Goal: Task Accomplishment & Management: Manage account settings

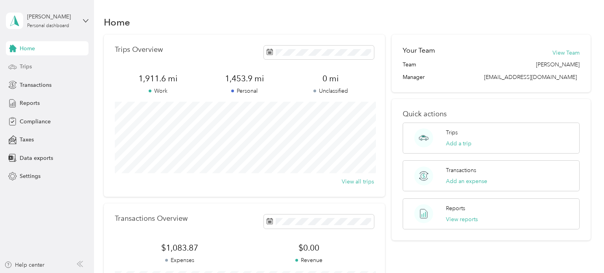
click at [26, 70] on span "Trips" at bounding box center [26, 66] width 12 height 8
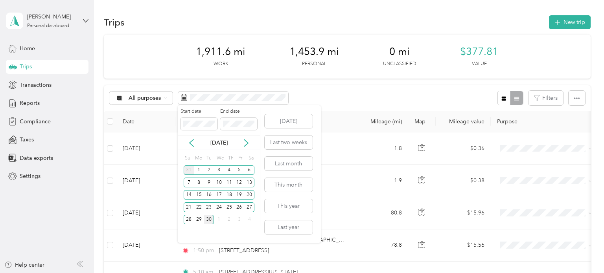
click at [189, 171] on div "31" at bounding box center [189, 170] width 10 height 10
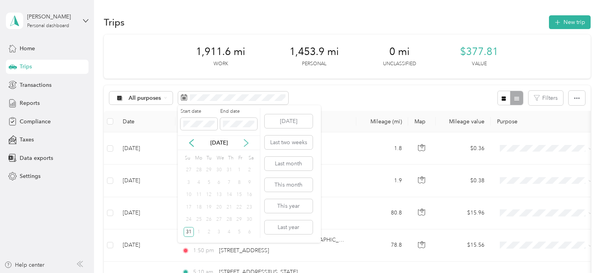
click at [249, 142] on icon at bounding box center [246, 143] width 8 height 8
click at [211, 219] on div "30" at bounding box center [209, 220] width 10 height 10
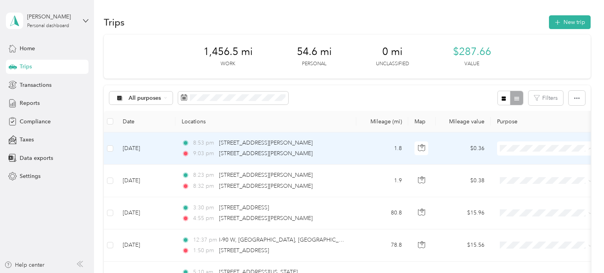
click at [525, 174] on span "Personal" at bounding box center [552, 177] width 73 height 8
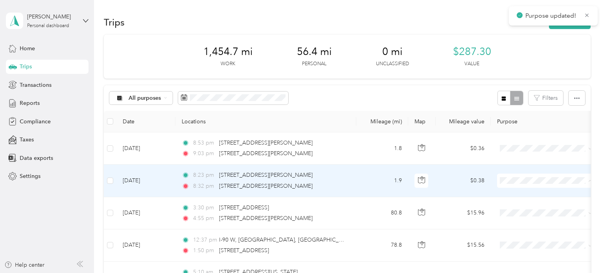
click at [522, 206] on span "Personal" at bounding box center [552, 209] width 73 height 8
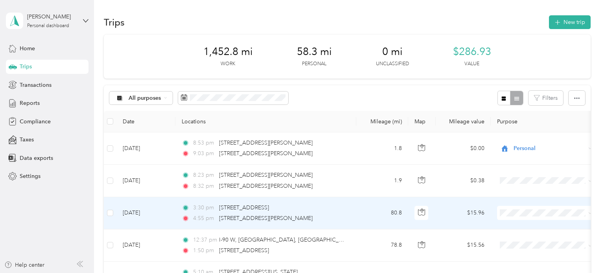
click at [524, 216] on span at bounding box center [545, 213] width 97 height 14
click at [529, 228] on li "Whirlpool" at bounding box center [545, 227] width 97 height 14
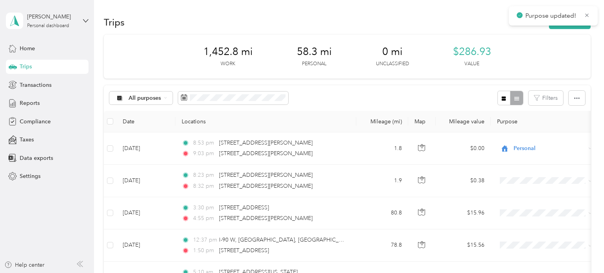
click at [600, 143] on div "Trips New trip 1,452.8 mi Work 58.3 mi Personal 0 mi Unclassified $286.93 Value…" at bounding box center [347, 136] width 506 height 273
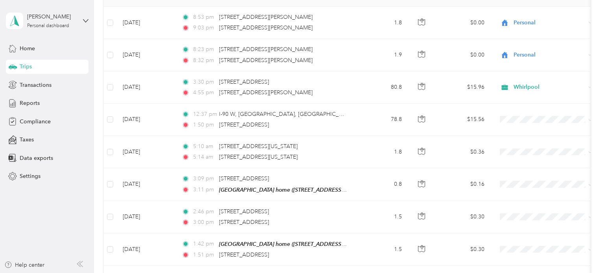
scroll to position [141, 0]
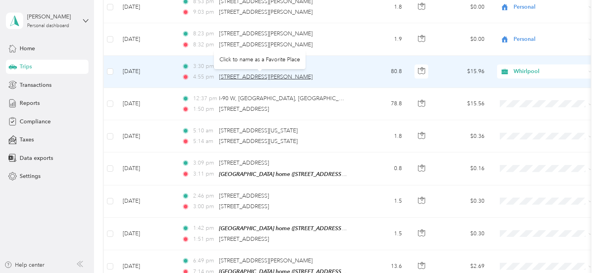
drag, startPoint x: 304, startPoint y: 79, endPoint x: 220, endPoint y: 79, distance: 83.7
click at [220, 79] on div "4:55 pm [STREET_ADDRESS][PERSON_NAME]" at bounding box center [264, 77] width 165 height 9
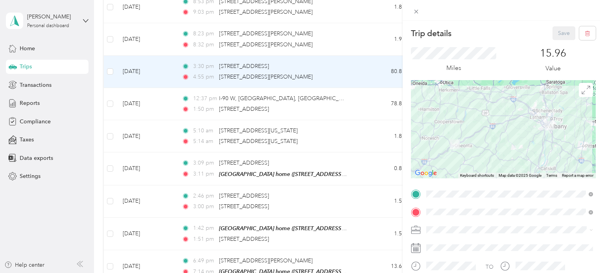
click at [301, 105] on div "Trip details Save This trip cannot be edited because it is either under review,…" at bounding box center [302, 136] width 604 height 273
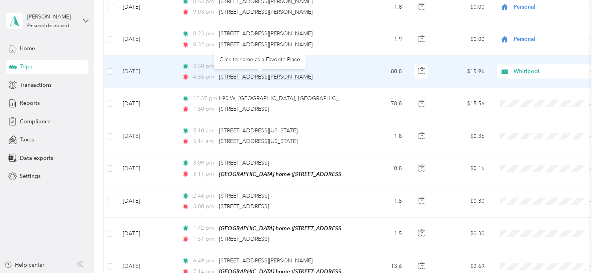
click at [292, 77] on span "[STREET_ADDRESS][PERSON_NAME]" at bounding box center [266, 76] width 94 height 7
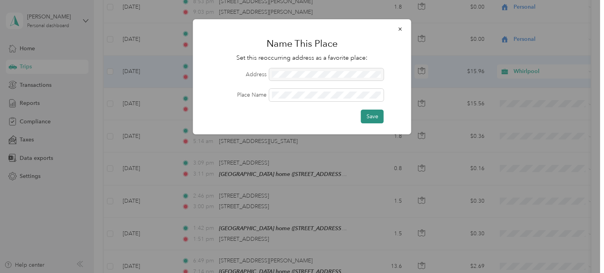
click at [364, 119] on button "Save" at bounding box center [372, 117] width 23 height 14
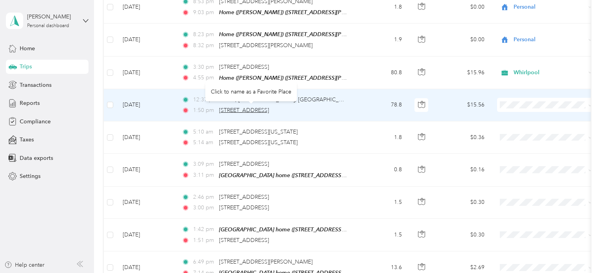
click at [269, 109] on span "[STREET_ADDRESS]" at bounding box center [244, 110] width 50 height 7
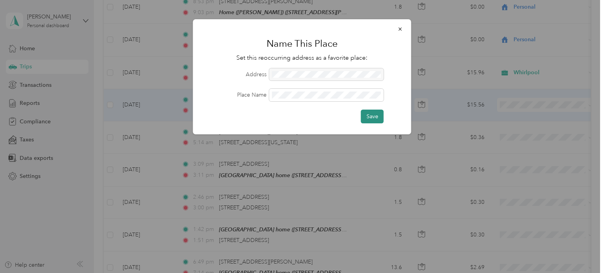
click at [366, 119] on button "Save" at bounding box center [372, 117] width 23 height 14
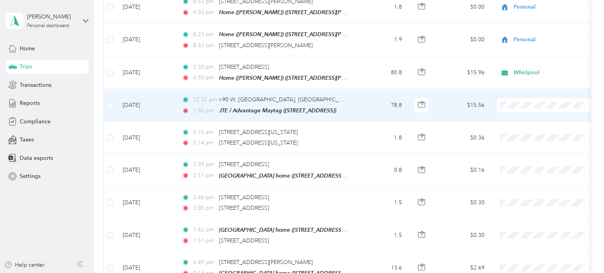
click at [358, 97] on td "78.8" at bounding box center [382, 105] width 52 height 33
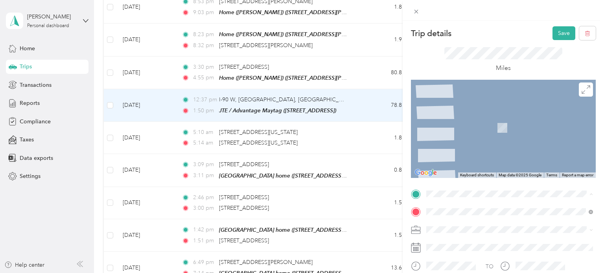
click at [498, 113] on li "Home ([PERSON_NAME]) [STREET_ADDRESS][PERSON_NAME]" at bounding box center [509, 106] width 172 height 25
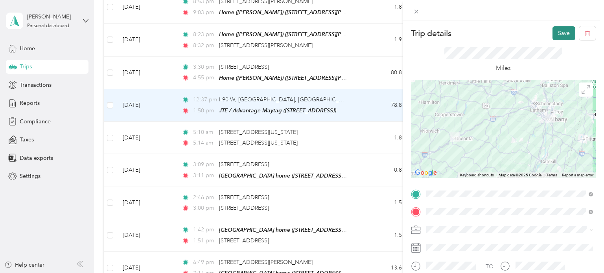
click at [561, 38] on button "Save" at bounding box center [563, 33] width 23 height 14
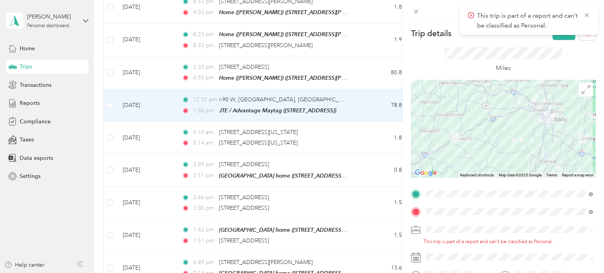
click at [486, 246] on li "Whirlpool" at bounding box center [509, 244] width 172 height 14
click at [563, 37] on button "Save" at bounding box center [563, 33] width 23 height 14
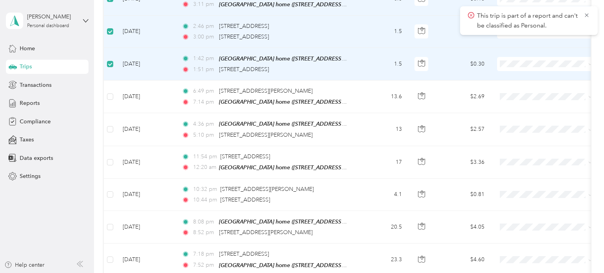
scroll to position [314, 0]
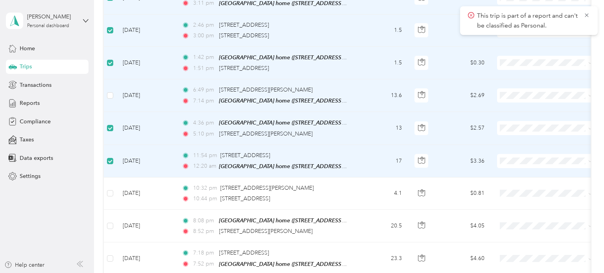
click at [105, 95] on td at bounding box center [110, 95] width 13 height 33
click at [107, 95] on label at bounding box center [110, 95] width 6 height 9
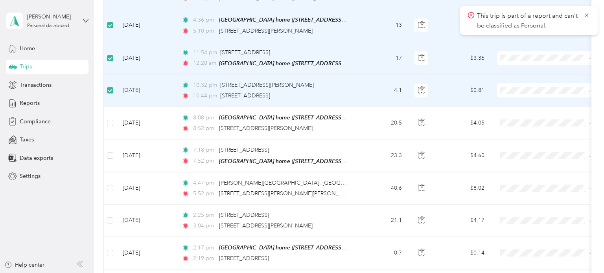
scroll to position [424, 0]
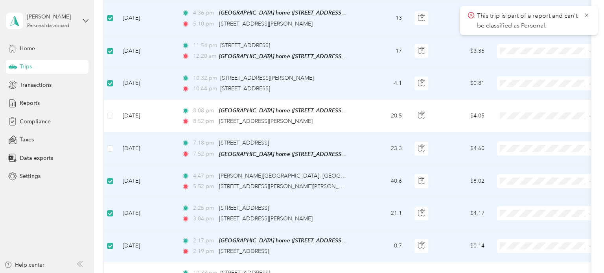
click at [111, 150] on td at bounding box center [110, 148] width 13 height 33
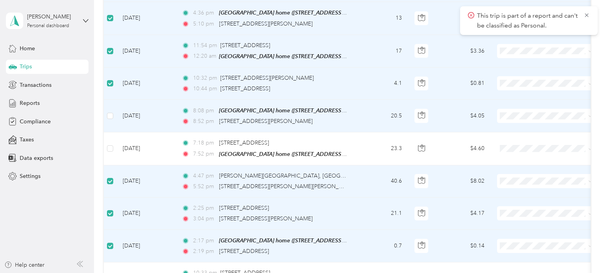
click at [109, 116] on td at bounding box center [110, 116] width 13 height 33
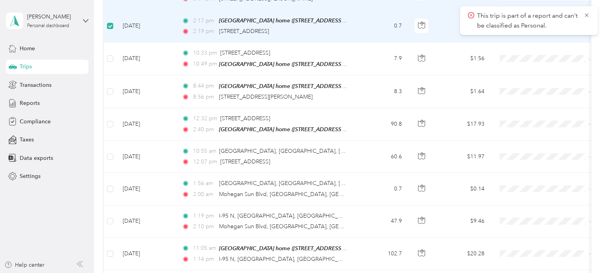
scroll to position [659, 0]
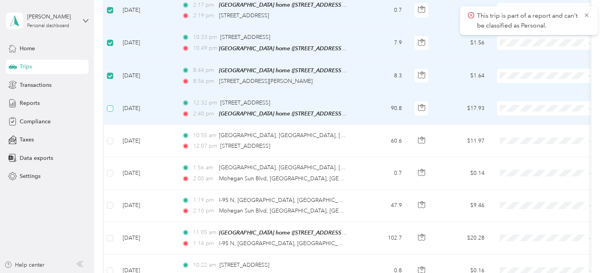
click at [110, 104] on label at bounding box center [110, 108] width 6 height 9
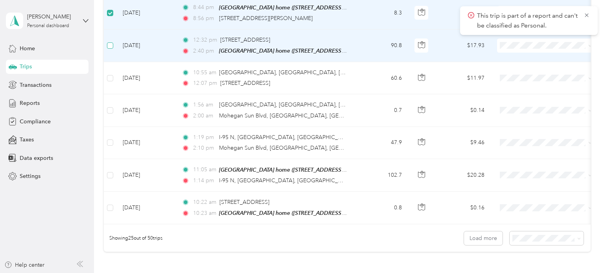
scroll to position [738, 0]
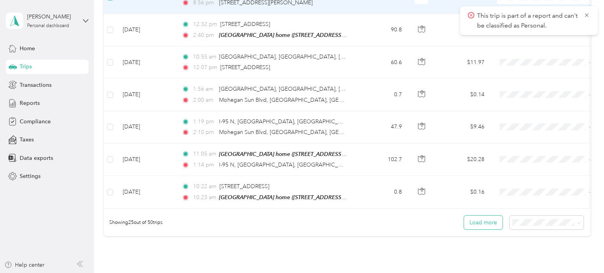
click at [476, 216] on button "Load more" at bounding box center [483, 223] width 39 height 14
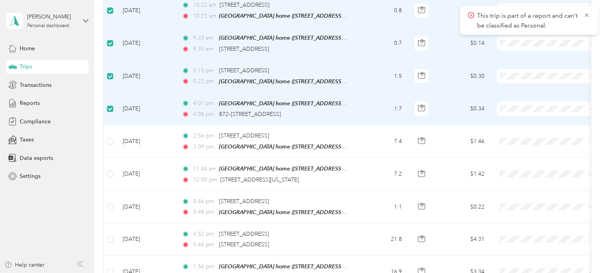
scroll to position [927, 0]
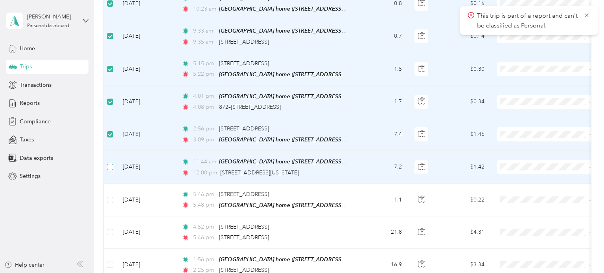
click at [110, 163] on label at bounding box center [110, 167] width 6 height 9
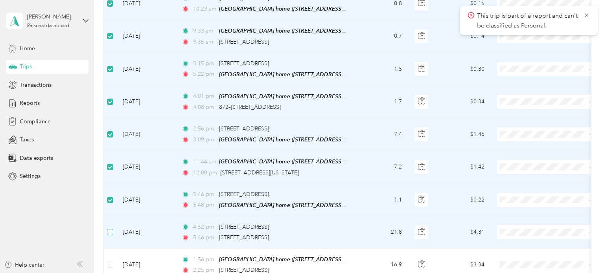
click at [110, 228] on label at bounding box center [110, 232] width 6 height 9
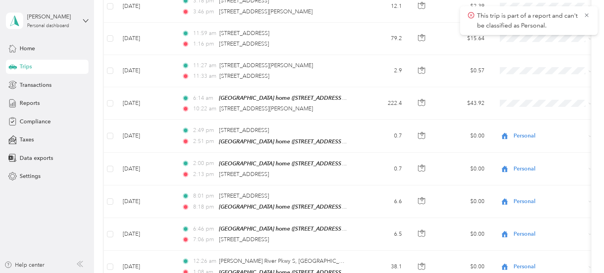
scroll to position [1493, 0]
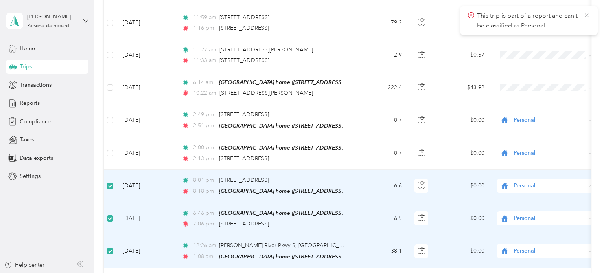
click at [587, 14] on icon at bounding box center [586, 15] width 6 height 7
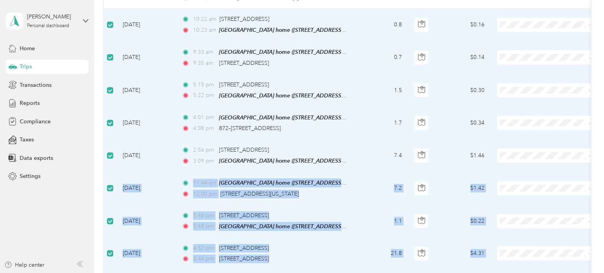
scroll to position [901, 0]
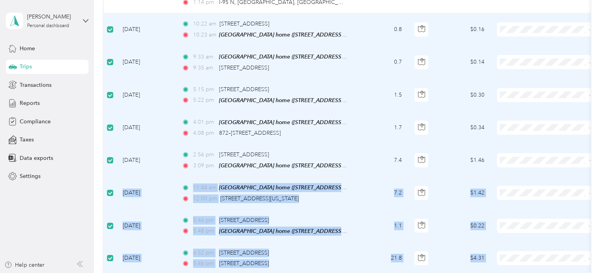
drag, startPoint x: 603, startPoint y: 188, endPoint x: 602, endPoint y: 143, distance: 44.8
click at [600, 143] on div "Trips New trip 1,452.8 mi Work 58.3 mi Personal 0 mi Unclassified $286.93 Value…" at bounding box center [347, 136] width 506 height 273
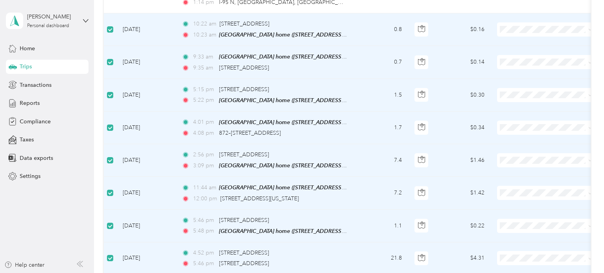
click at [598, 140] on div "Trips New trip 1,452.8 mi Work 58.3 mi Personal 0 mi Unclassified $286.93 Value…" at bounding box center [347, 28] width 506 height 1858
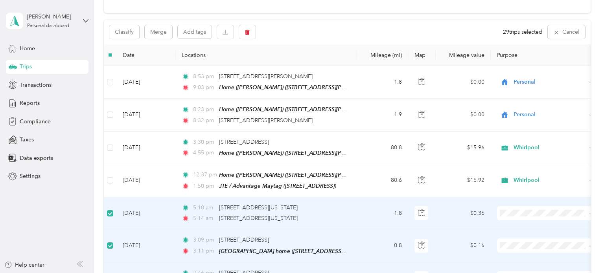
scroll to position [0, 0]
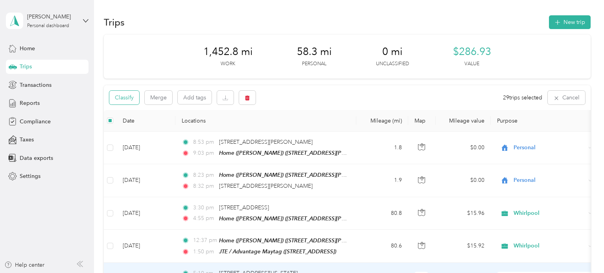
click at [130, 94] on button "Classify" at bounding box center [124, 98] width 30 height 14
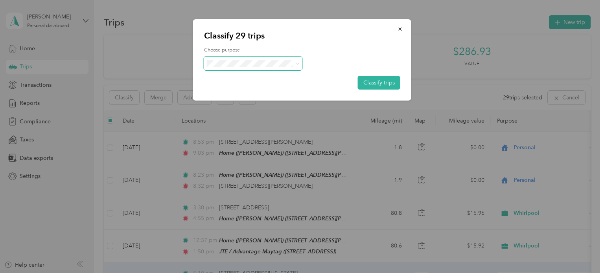
click at [297, 62] on icon at bounding box center [298, 64] width 4 height 4
click at [259, 88] on span "Personal" at bounding box center [259, 92] width 73 height 8
click at [373, 86] on button "Classify trips" at bounding box center [379, 83] width 42 height 14
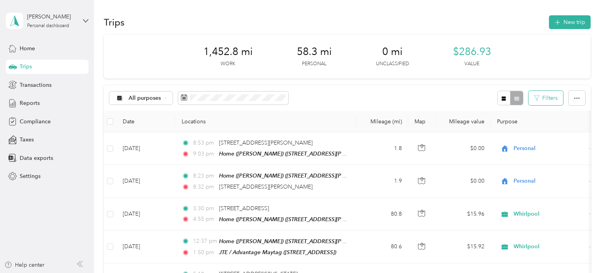
click at [545, 95] on button "Filters" at bounding box center [545, 98] width 35 height 15
click at [600, 145] on div "Trips New trip 1,452.8 mi Work 58.3 mi Personal 0 mi Unclassified $286.93 Value…" at bounding box center [347, 136] width 506 height 273
click at [579, 95] on icon "button" at bounding box center [577, 98] width 6 height 6
click at [600, 127] on div "Trips New trip 1,452.8 mi Work 58.3 mi Personal 0 mi Unclassified $286.93 Value…" at bounding box center [347, 136] width 506 height 273
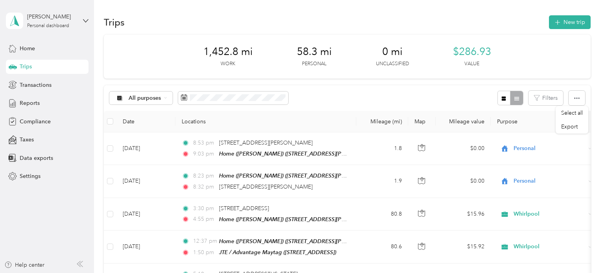
click at [579, 97] on icon "button" at bounding box center [577, 98] width 6 height 2
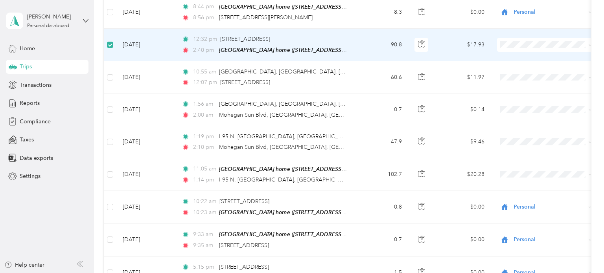
scroll to position [722, 0]
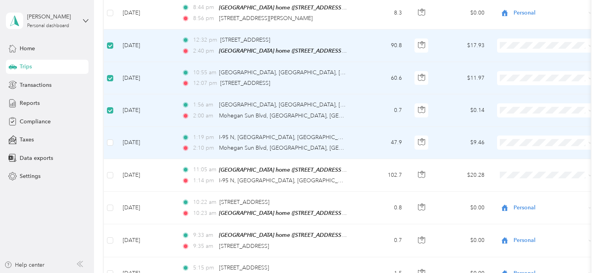
click at [110, 140] on td at bounding box center [110, 143] width 13 height 32
click at [109, 138] on label at bounding box center [110, 142] width 6 height 9
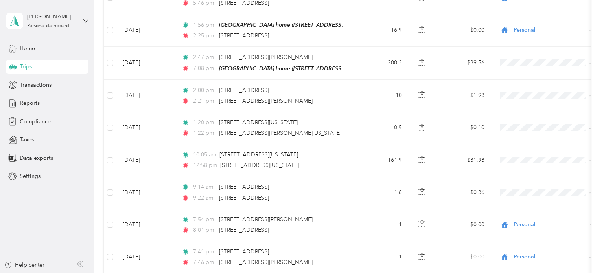
scroll to position [1159, 0]
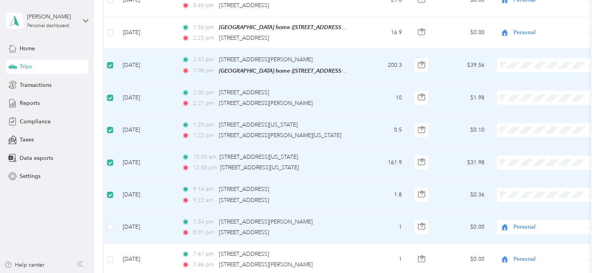
click at [113, 217] on td at bounding box center [110, 227] width 13 height 32
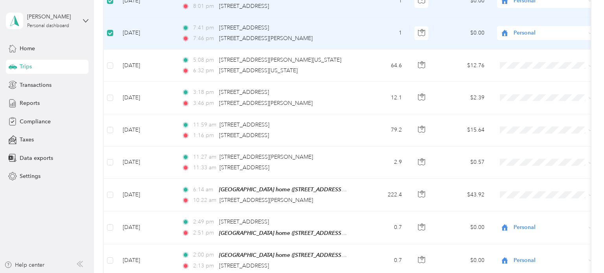
scroll to position [1395, 0]
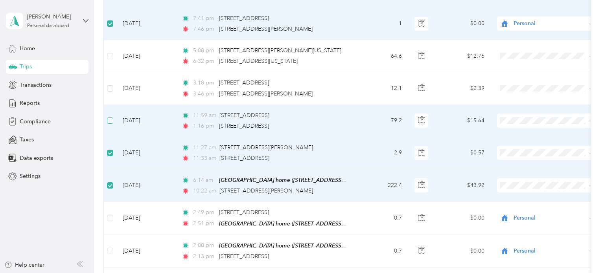
click at [110, 116] on label at bounding box center [110, 120] width 6 height 9
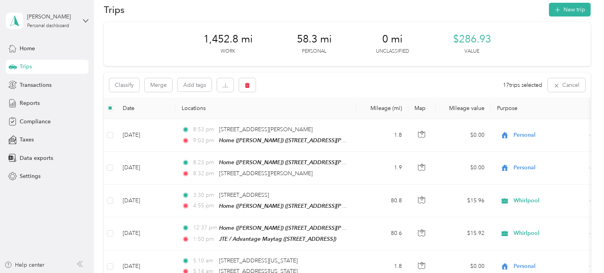
scroll to position [0, 0]
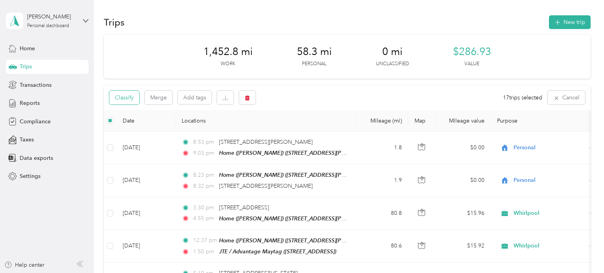
click at [129, 96] on button "Classify" at bounding box center [124, 98] width 30 height 14
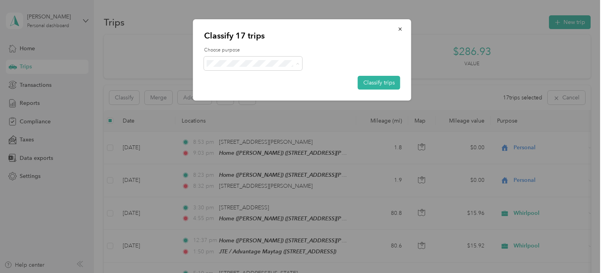
click at [269, 81] on span "Whirlpool" at bounding box center [259, 78] width 73 height 8
click at [382, 82] on button "Classify trips" at bounding box center [379, 83] width 42 height 14
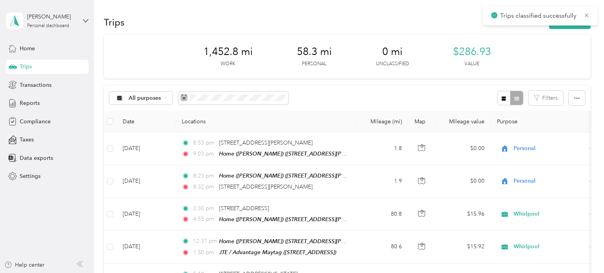
click at [600, 68] on div "Trips New trip 1,452.8 mi Work 58.3 mi Personal 0 mi Unclassified $286.93 Value…" at bounding box center [347, 136] width 506 height 273
click at [23, 105] on span "Reports" at bounding box center [30, 103] width 20 height 8
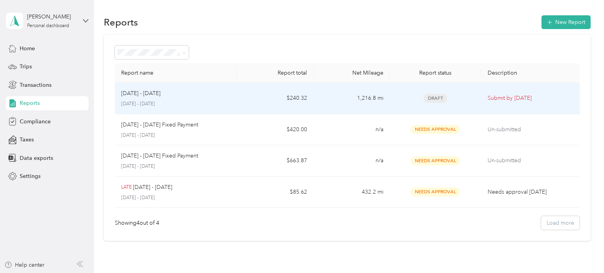
click at [166, 95] on div "[DATE] - [DATE]" at bounding box center [176, 93] width 110 height 9
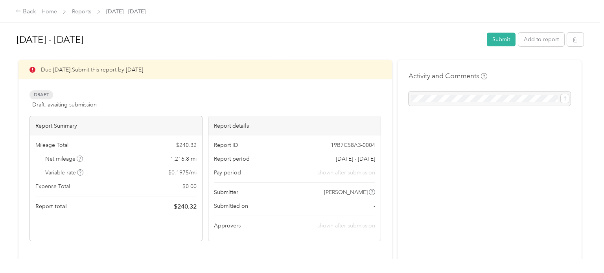
click at [285, 51] on div "[DATE] - [DATE] Submit Add to report" at bounding box center [300, 40] width 567 height 23
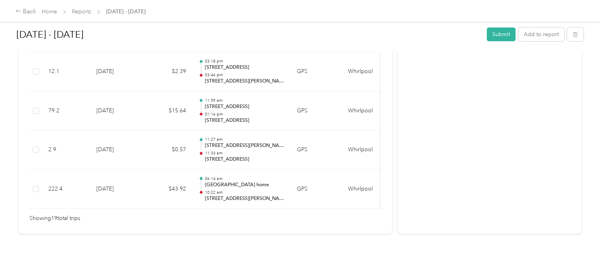
scroll to position [817, 0]
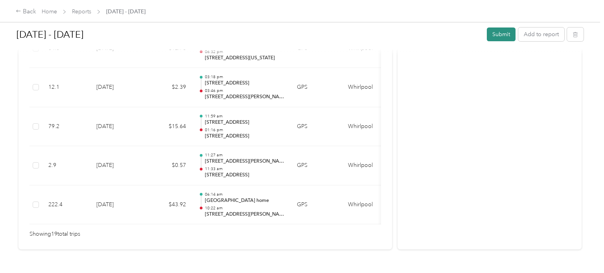
click at [507, 35] on button "Submit" at bounding box center [501, 35] width 29 height 14
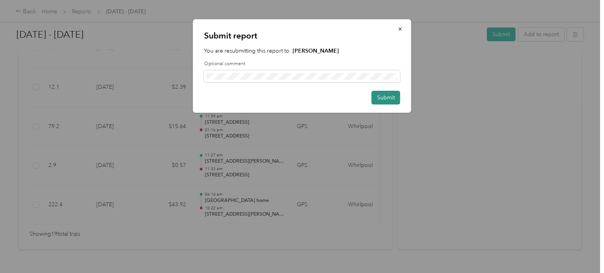
click at [379, 102] on button "Submit" at bounding box center [385, 98] width 29 height 14
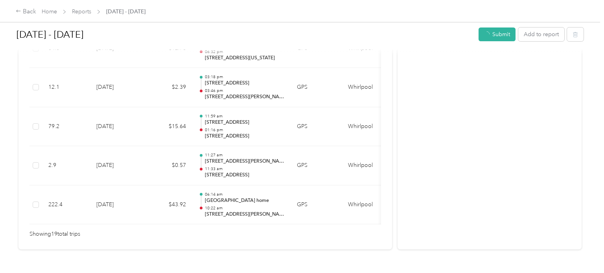
scroll to position [797, 0]
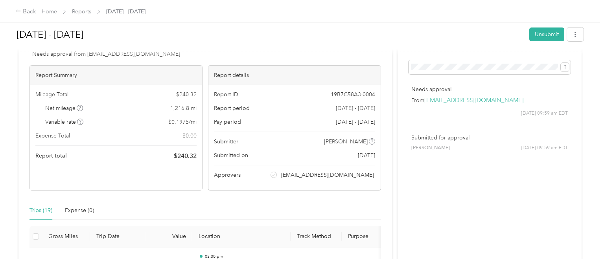
scroll to position [16, 0]
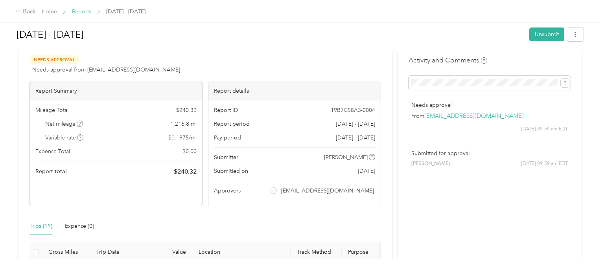
click at [74, 12] on link "Reports" at bounding box center [81, 11] width 19 height 7
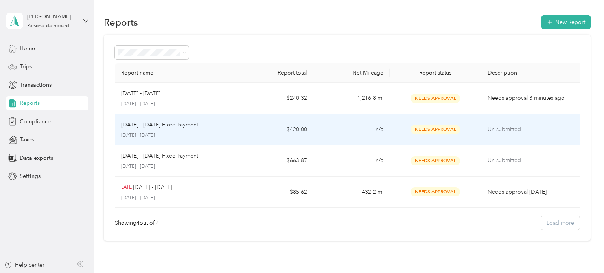
click at [176, 127] on p "[DATE] - [DATE] Fixed Payment" at bounding box center [159, 125] width 77 height 9
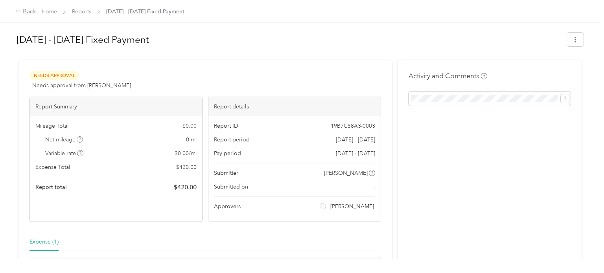
click at [230, 74] on div "Needs Approval Needs approval from [PERSON_NAME] View activity & comments" at bounding box center [204, 80] width 351 height 19
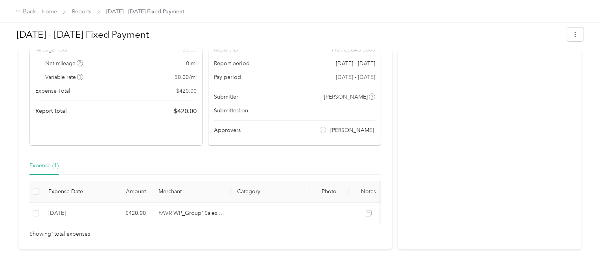
scroll to position [93, 0]
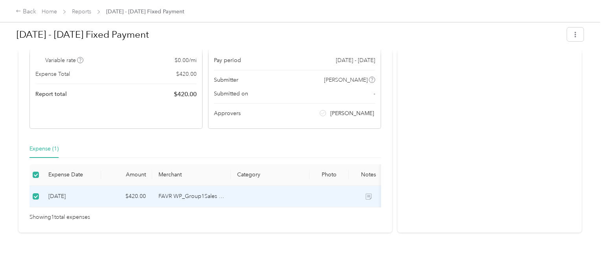
click at [245, 149] on div "Expense (1)" at bounding box center [204, 149] width 351 height 18
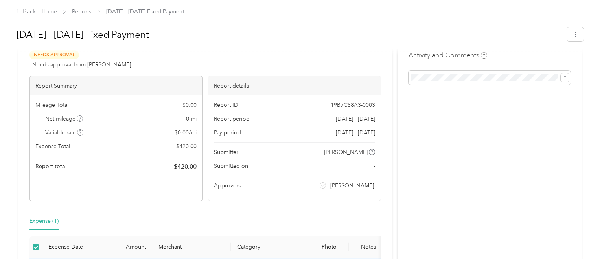
scroll to position [0, 0]
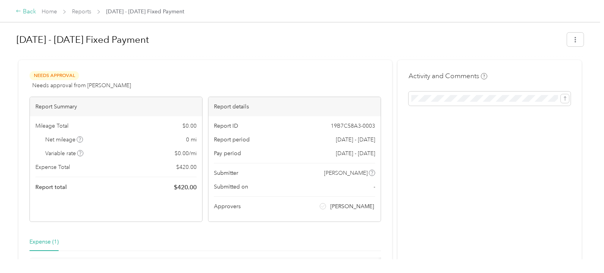
click at [20, 12] on icon at bounding box center [19, 11] width 6 height 6
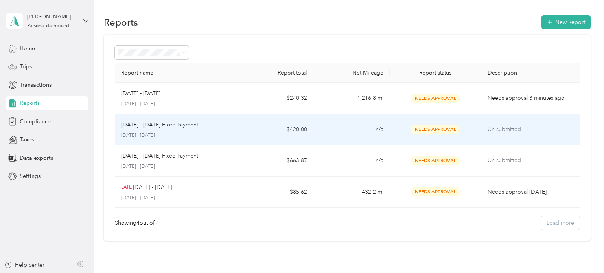
click at [186, 127] on p "[DATE] - [DATE] Fixed Payment" at bounding box center [159, 125] width 77 height 9
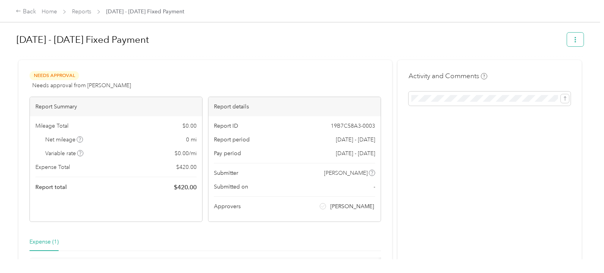
click at [583, 40] on button "button" at bounding box center [575, 40] width 17 height 14
click at [561, 68] on span "Download" at bounding box center [557, 68] width 26 height 8
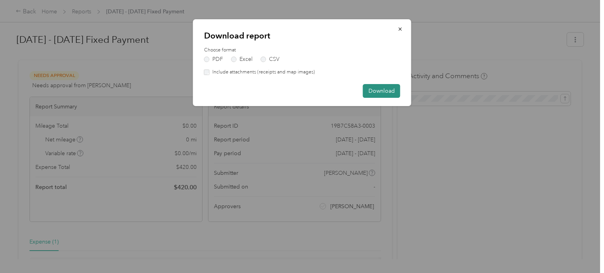
click at [392, 94] on button "Download" at bounding box center [381, 91] width 37 height 14
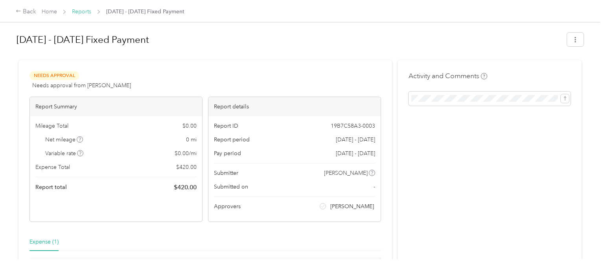
click at [76, 12] on link "Reports" at bounding box center [81, 11] width 19 height 7
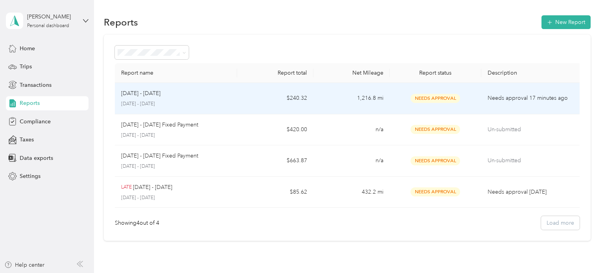
click at [157, 97] on p "[DATE] - [DATE]" at bounding box center [140, 93] width 39 height 9
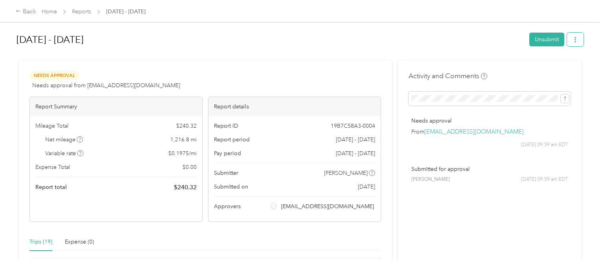
click at [583, 38] on button "button" at bounding box center [575, 40] width 17 height 14
click at [544, 64] on span "Download" at bounding box center [557, 68] width 26 height 8
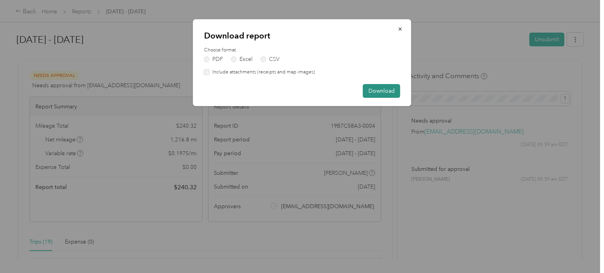
click at [377, 92] on button "Download" at bounding box center [381, 91] width 37 height 14
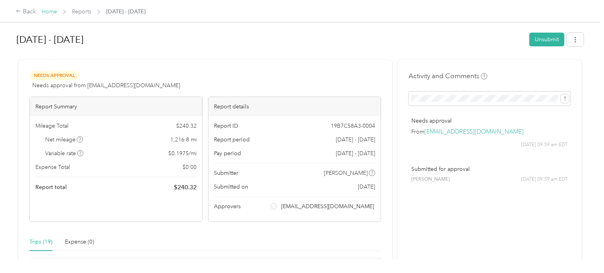
click at [54, 13] on link "Home" at bounding box center [49, 11] width 15 height 7
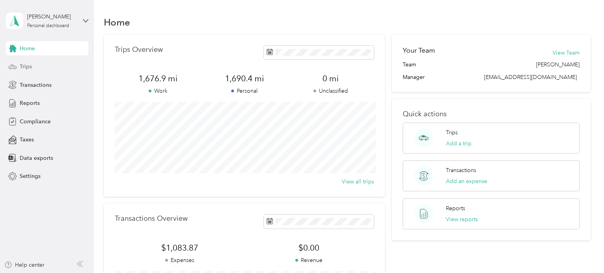
click at [29, 68] on span "Trips" at bounding box center [26, 66] width 12 height 8
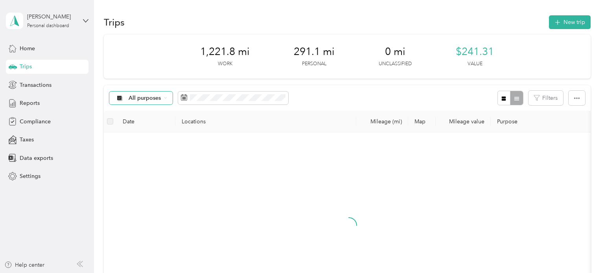
click at [154, 100] on span "All purposes" at bounding box center [145, 98] width 33 height 6
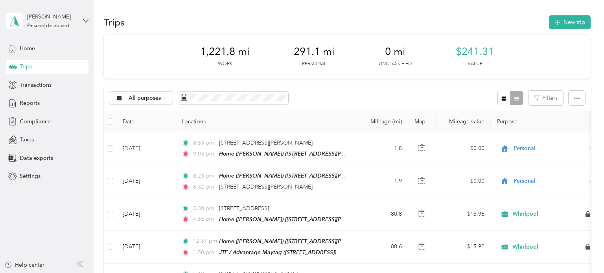
click at [145, 143] on ol "All purposes Unclassified Whirlpool Personal" at bounding box center [140, 132] width 63 height 55
click at [149, 98] on span "All purposes" at bounding box center [145, 98] width 33 height 6
click at [147, 135] on li "Whirlpool" at bounding box center [140, 140] width 63 height 14
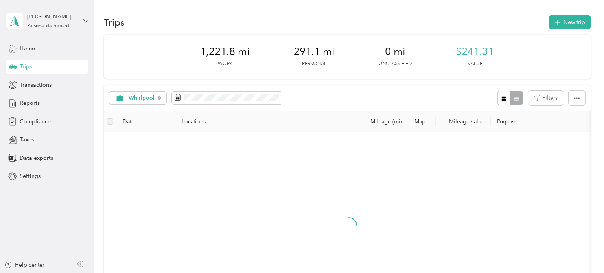
click at [367, 88] on div "Whirlpool Filters" at bounding box center [347, 98] width 487 height 26
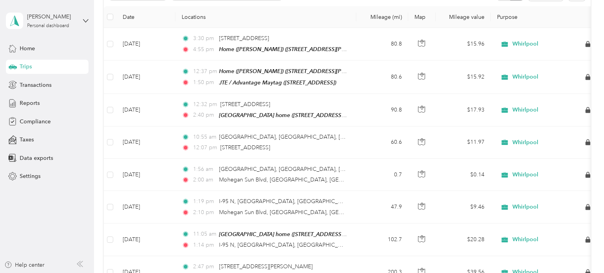
scroll to position [89, 0]
